Goal: Task Accomplishment & Management: Use online tool/utility

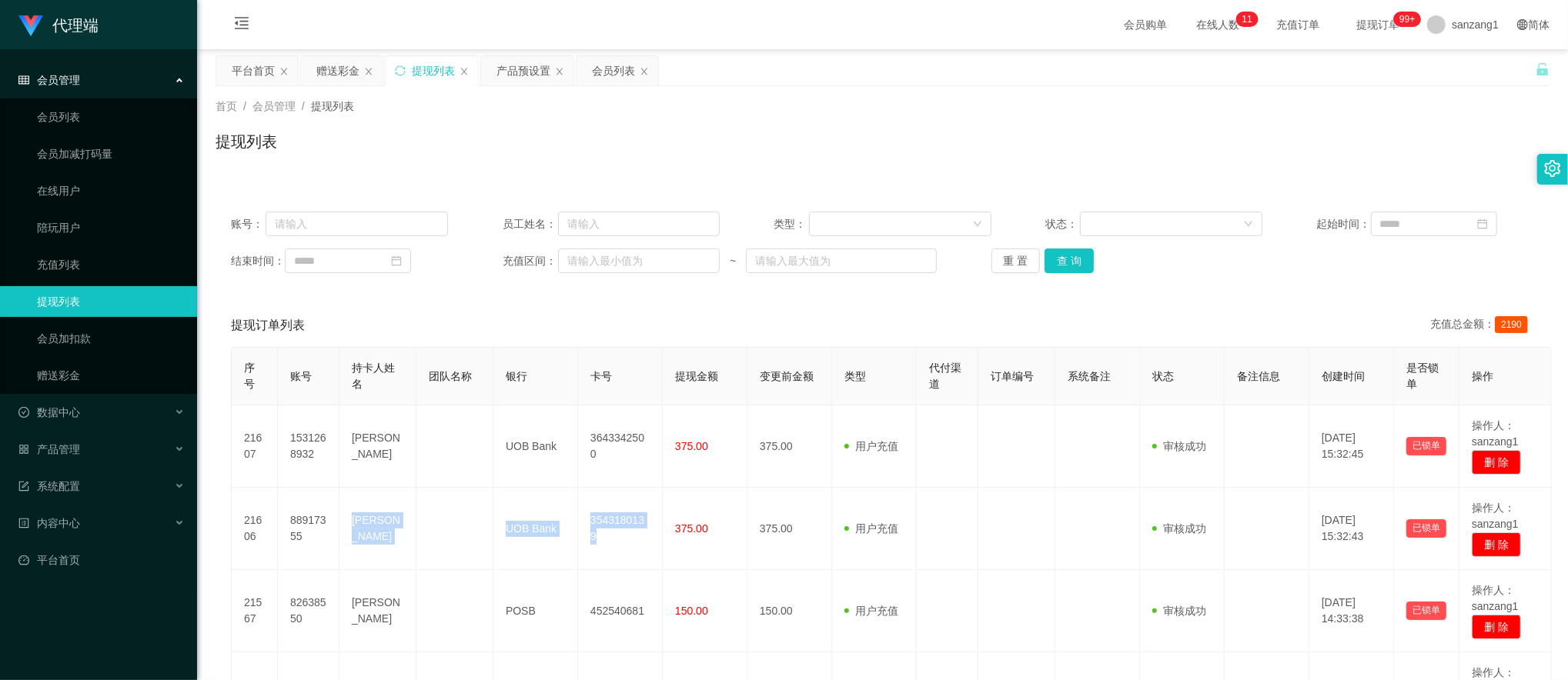
click at [343, 71] on div "赠送彩金" at bounding box center [338, 70] width 43 height 29
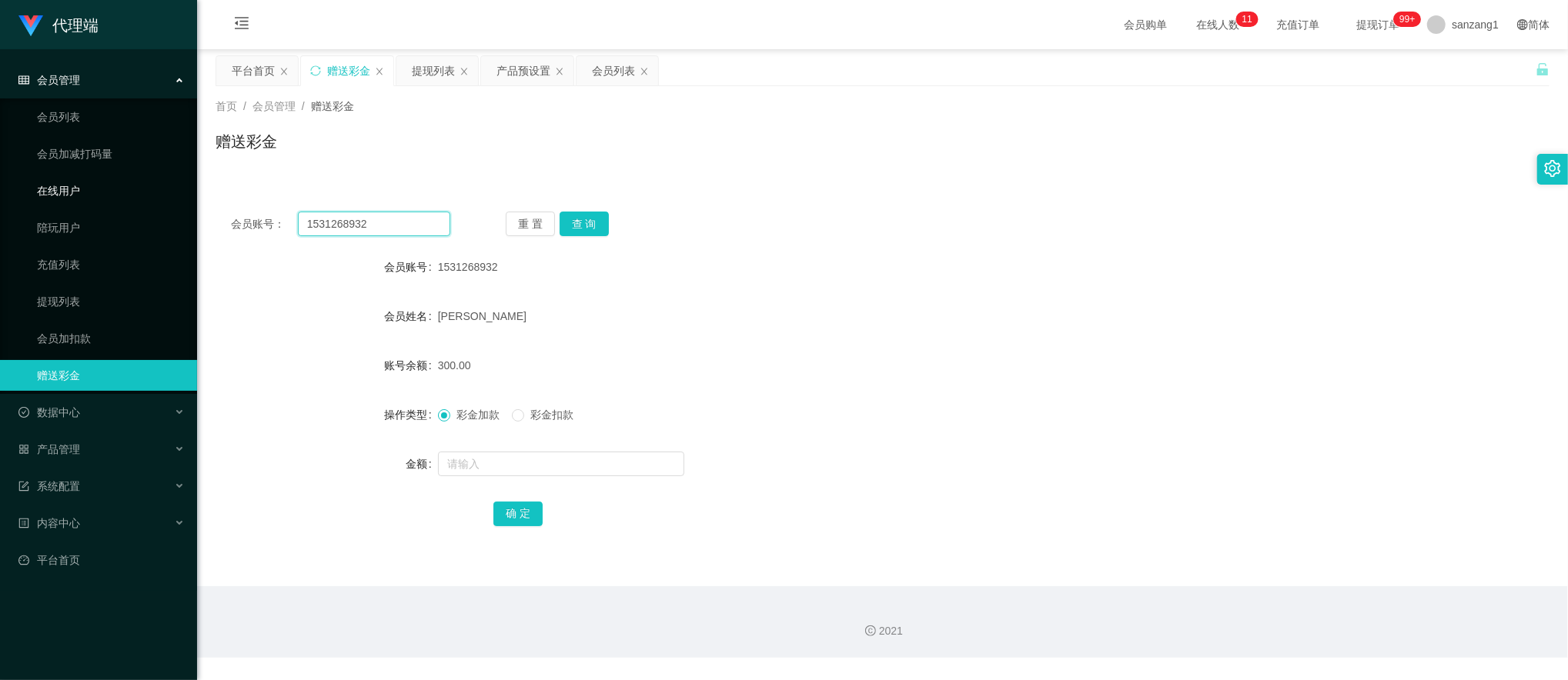
drag, startPoint x: 379, startPoint y: 217, endPoint x: 186, endPoint y: 198, distance: 193.9
click at [156, 201] on section "代理端 会员管理 会员列表 会员加减打码量 在线用户 陪玩用户 充值列表 提现列表 会员加扣款 赠送彩金 数据中心 产品管理 注单管理 产品列表 产品预设置 …" at bounding box center [784, 329] width 1568 height 658
paste input "88917355"
type input "88917355"
click at [593, 214] on button "查 询" at bounding box center [583, 224] width 49 height 25
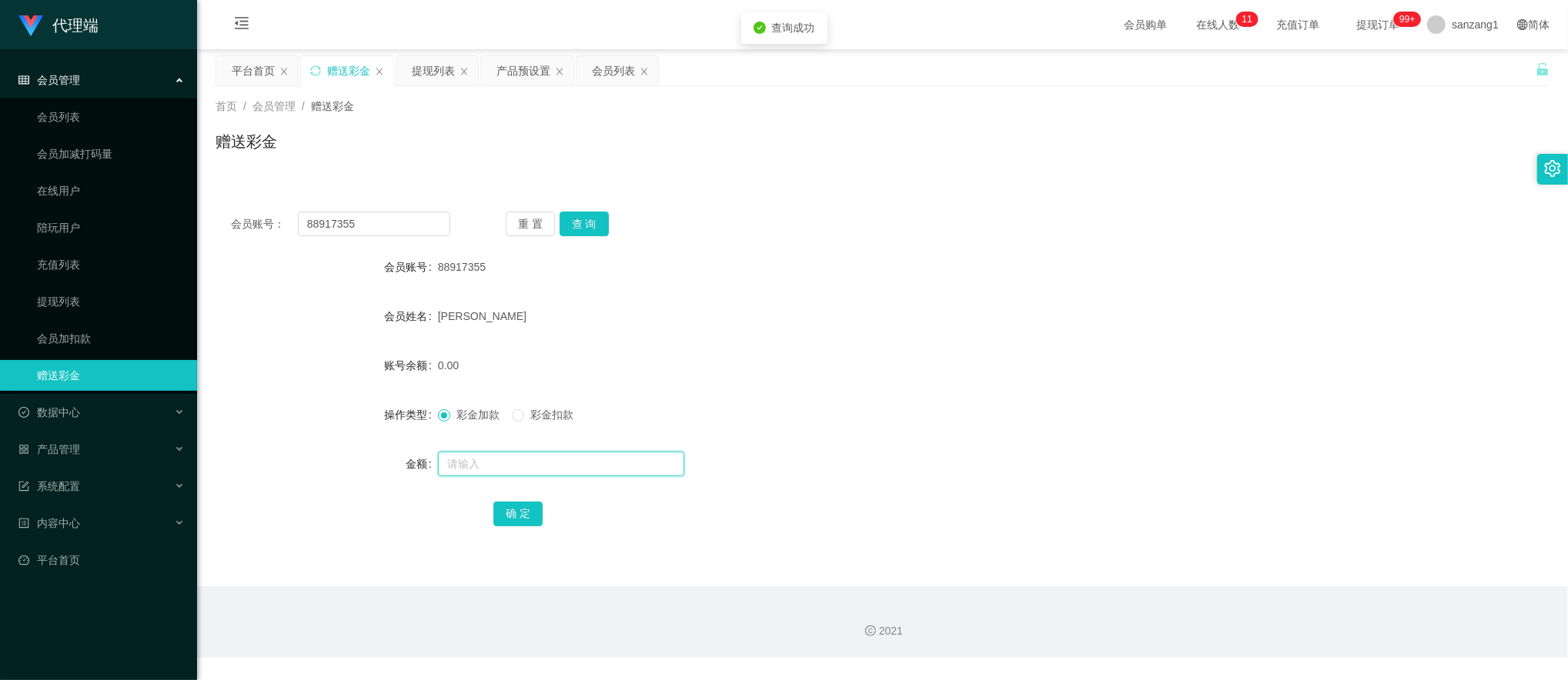
click at [470, 465] on input "text" at bounding box center [561, 464] width 246 height 25
type input "38"
drag, startPoint x: 501, startPoint y: 504, endPoint x: 519, endPoint y: 487, distance: 24.8
click at [501, 504] on button "确 定" at bounding box center [518, 514] width 49 height 25
drag, startPoint x: 367, startPoint y: 223, endPoint x: 173, endPoint y: 194, distance: 196.2
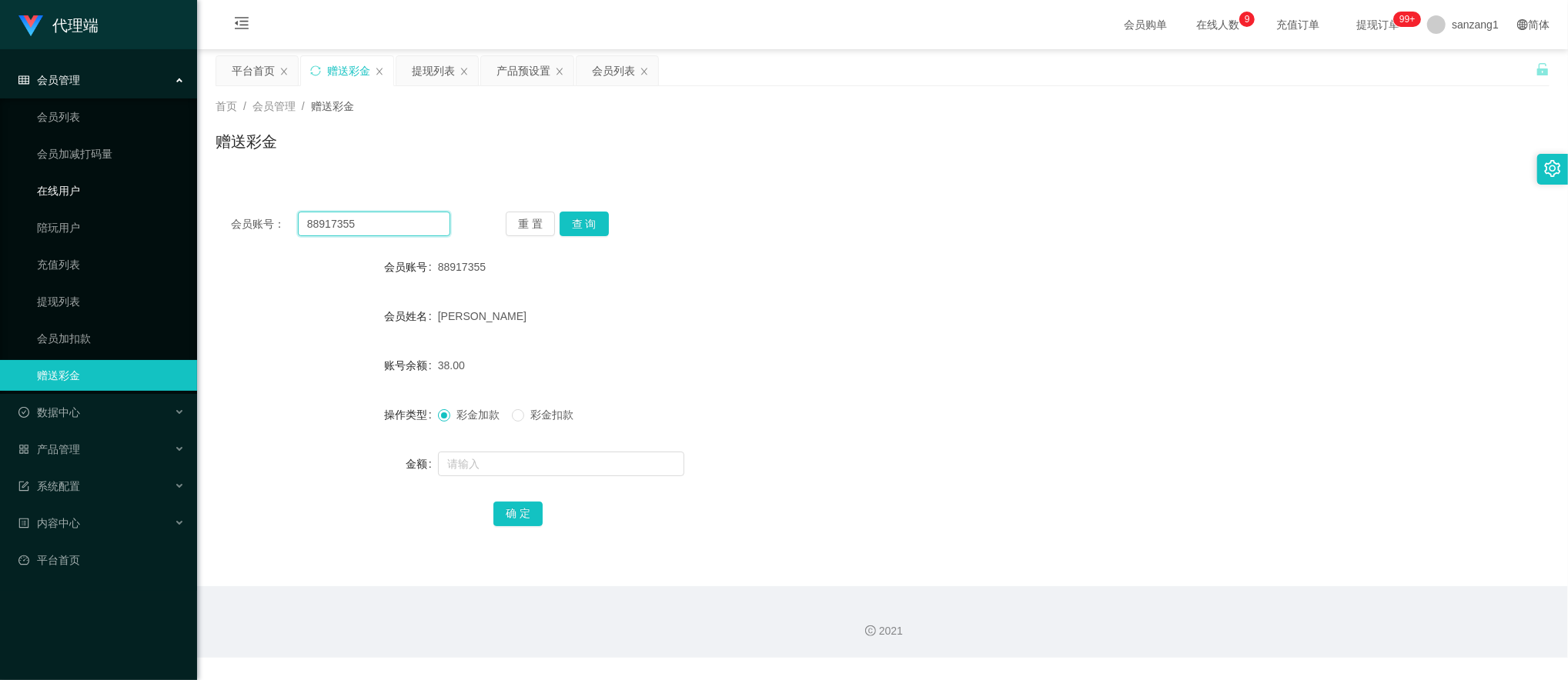
click at [173, 194] on section "代理端 会员管理 会员列表 会员加减打码量 在线用户 陪玩用户 充值列表 提现列表 会员加扣款 赠送彩金 数据中心 产品管理 注单管理 产品列表 产品预设置 …" at bounding box center [784, 329] width 1568 height 658
paste input "1531268932"
type input "1531268932"
click at [580, 226] on button "查 询" at bounding box center [583, 224] width 49 height 25
click at [481, 472] on input "text" at bounding box center [561, 464] width 246 height 25
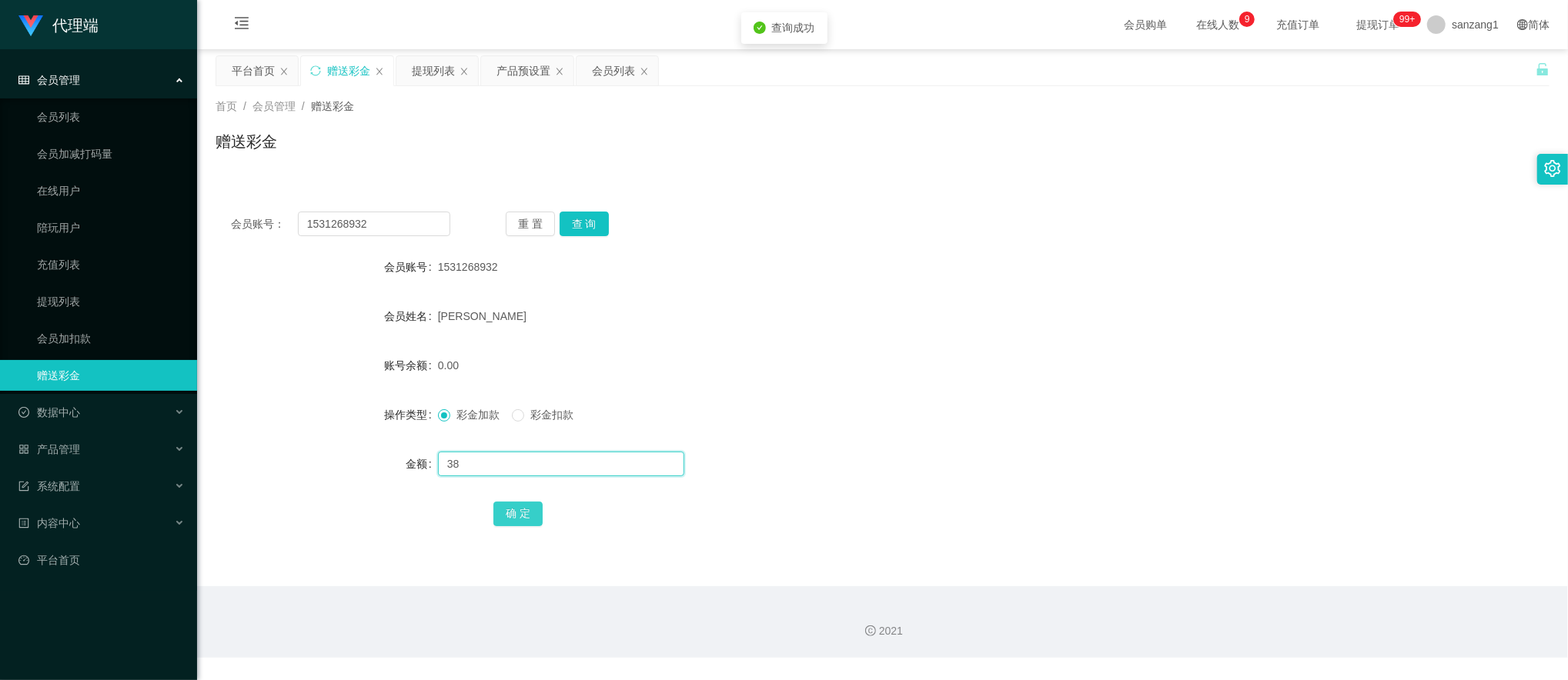
type input "38"
click at [506, 511] on button "确 定" at bounding box center [518, 514] width 49 height 25
